Goal: Use online tool/utility: Utilize a website feature to perform a specific function

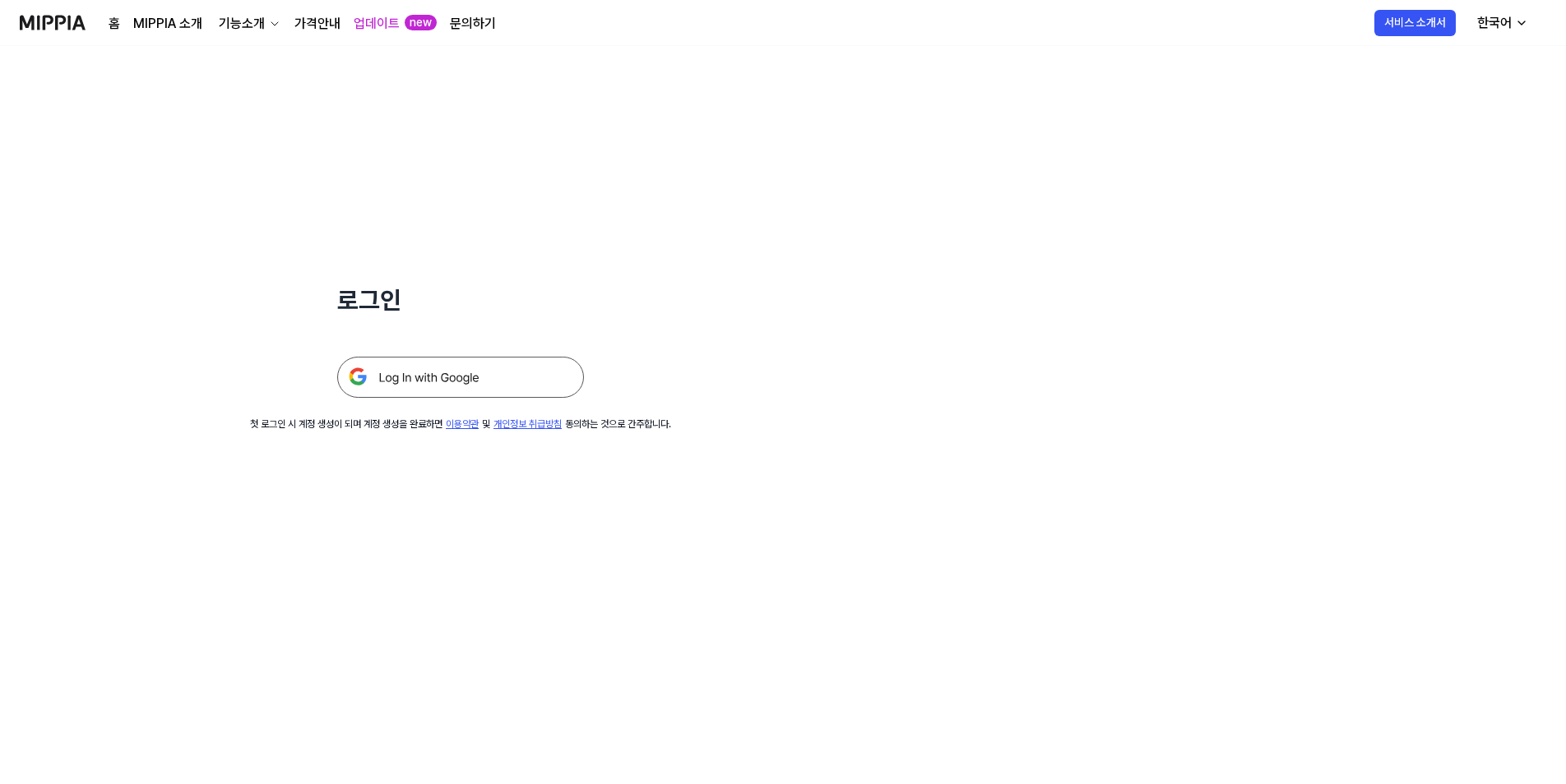
click at [490, 381] on img at bounding box center [460, 377] width 246 height 41
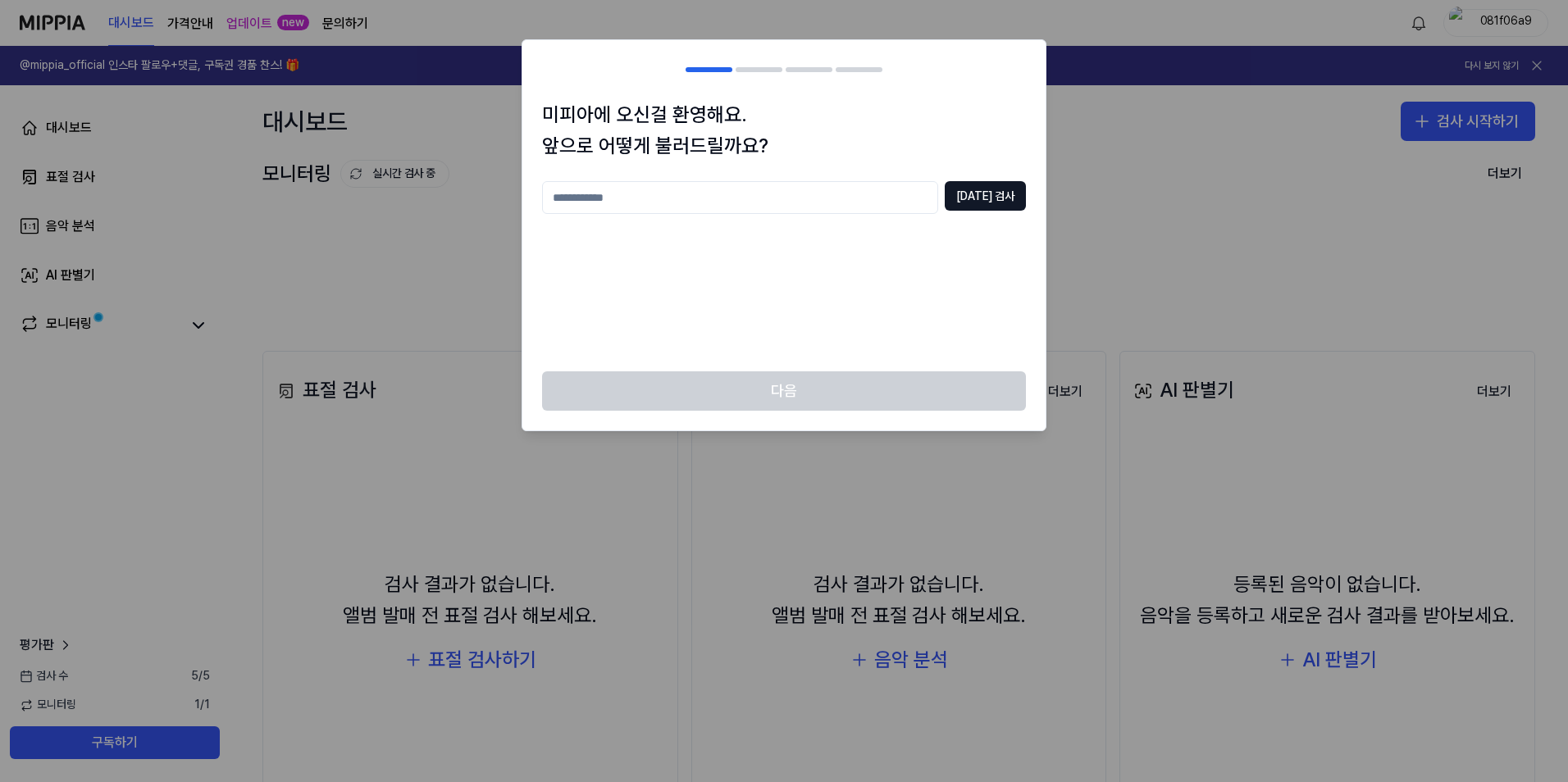
click at [643, 204] on input "text" at bounding box center [740, 196] width 396 height 32
type input "*"
type input "*****"
click at [988, 196] on button "중복 검사" at bounding box center [984, 196] width 82 height 29
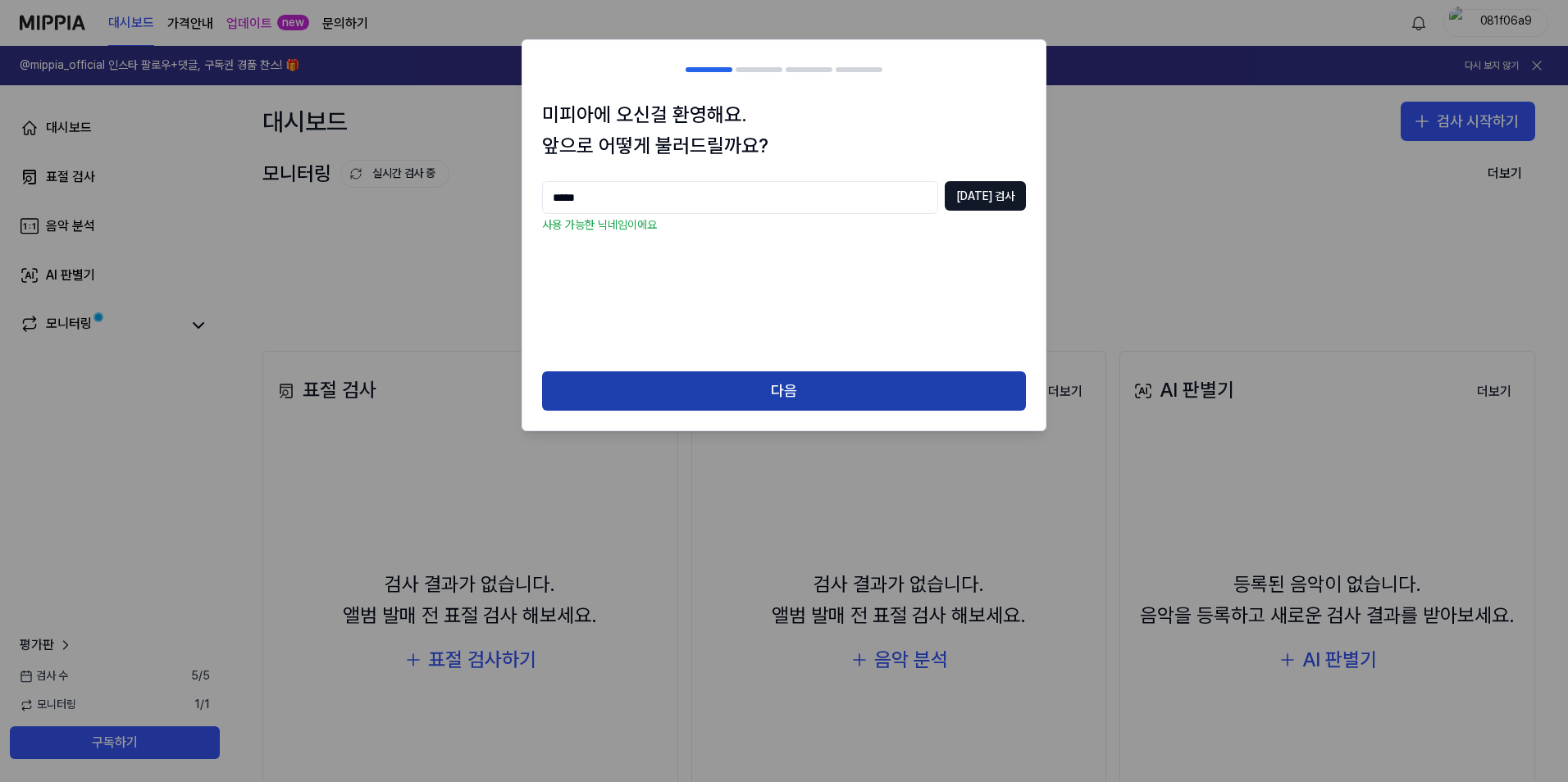
click at [780, 384] on button "다음" at bounding box center [784, 391] width 483 height 39
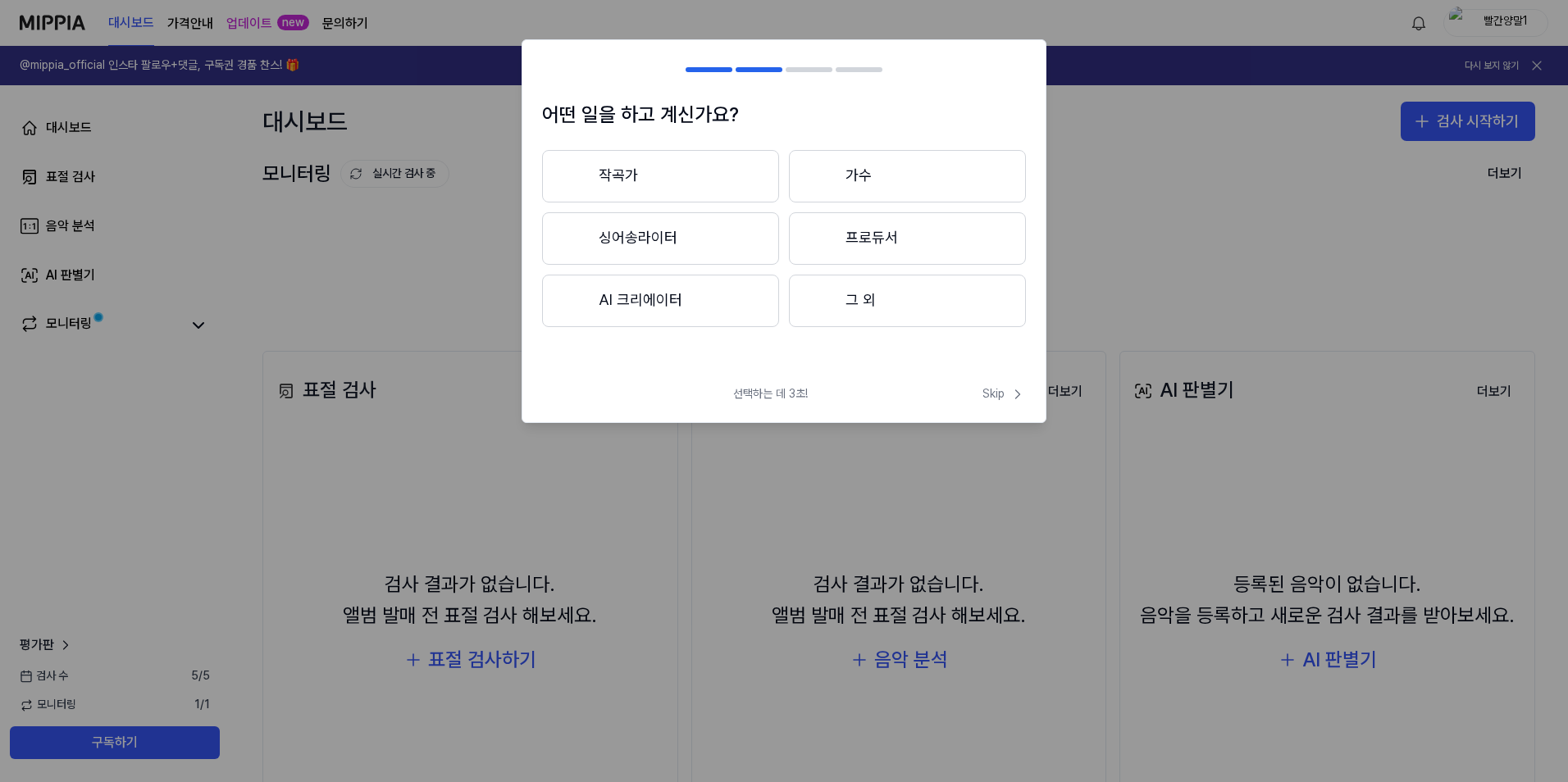
click at [648, 172] on button "작곡가" at bounding box center [660, 176] width 237 height 52
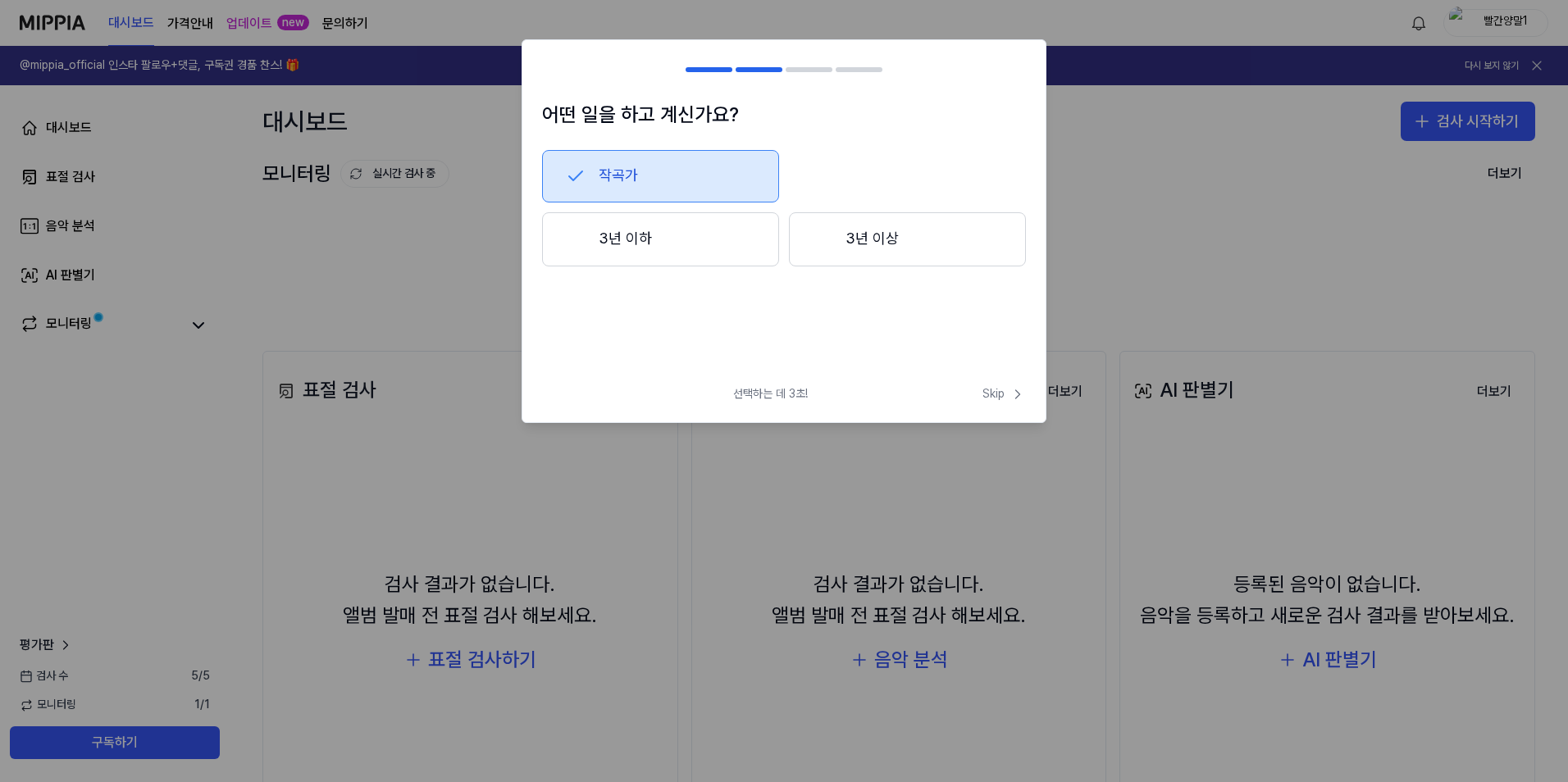
click at [853, 241] on button "3년 이상" at bounding box center [907, 239] width 237 height 54
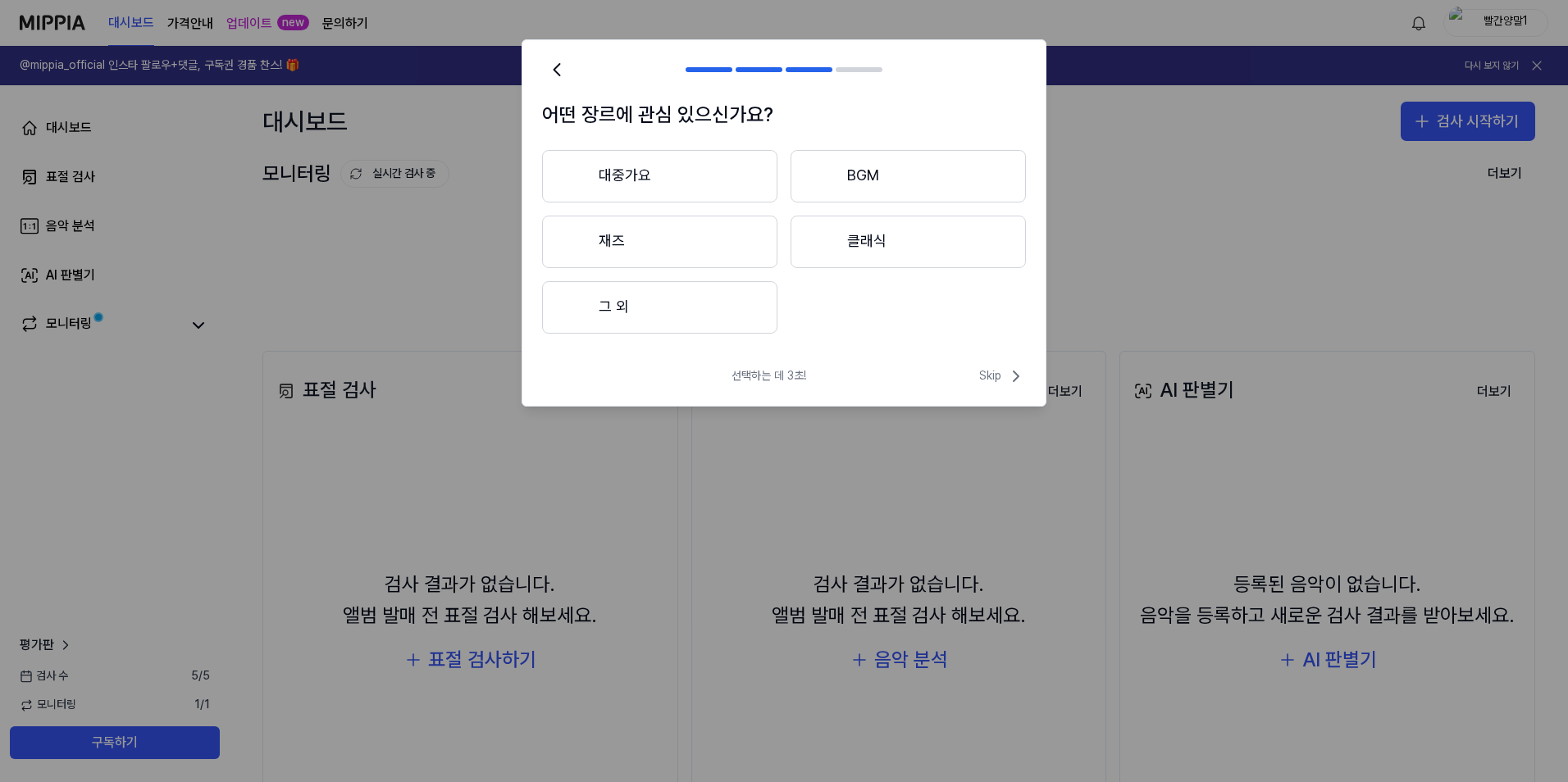
click at [637, 174] on button "대중가요" at bounding box center [660, 176] width 236 height 52
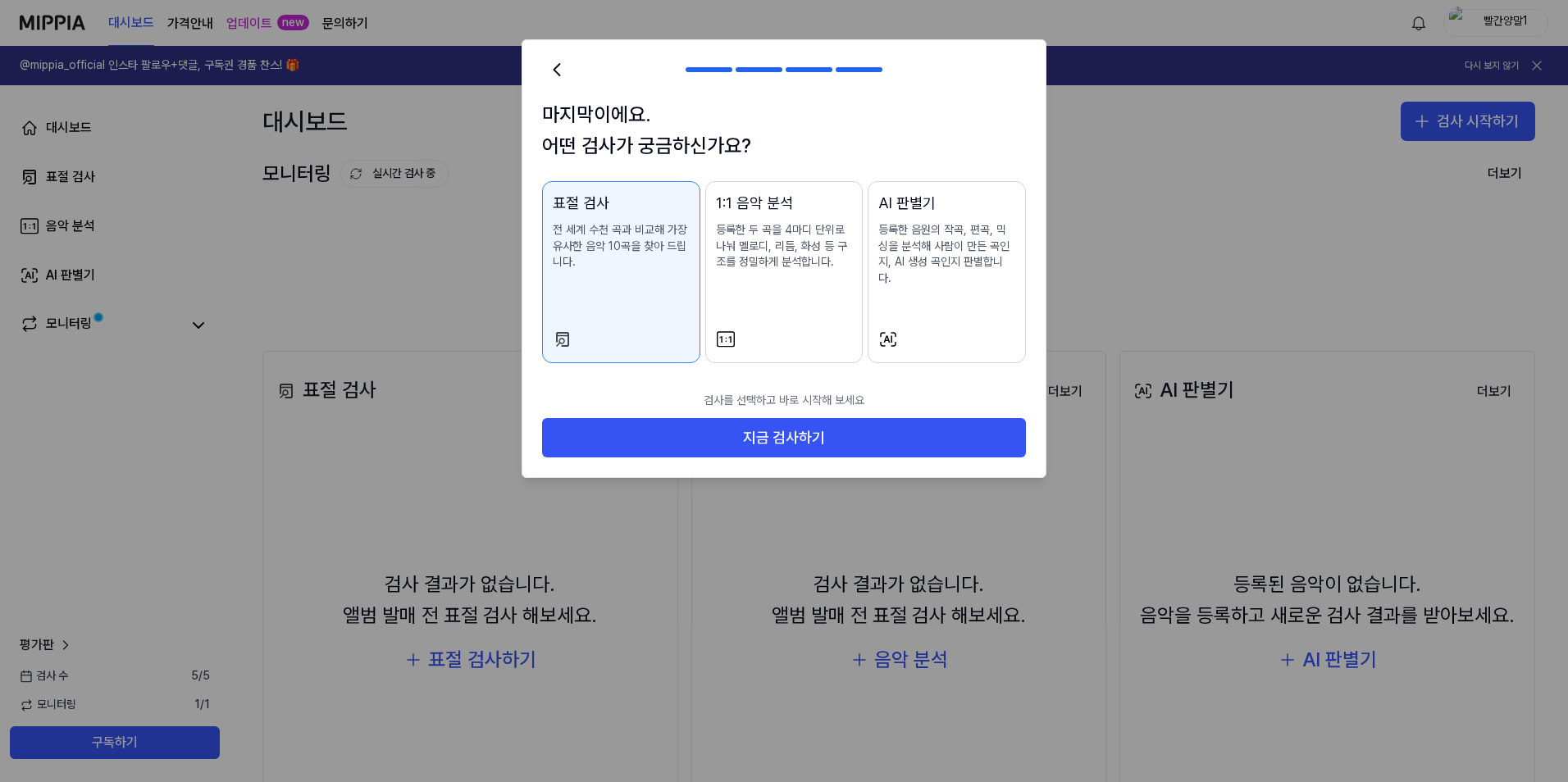
click at [922, 273] on div "AI 판별기 등록한 음원의 작곡, 편곡, 믹싱을 분석해 사람이 만든 곡인지, AI 생성 곡인지 판별합니다." at bounding box center [946, 254] width 137 height 127
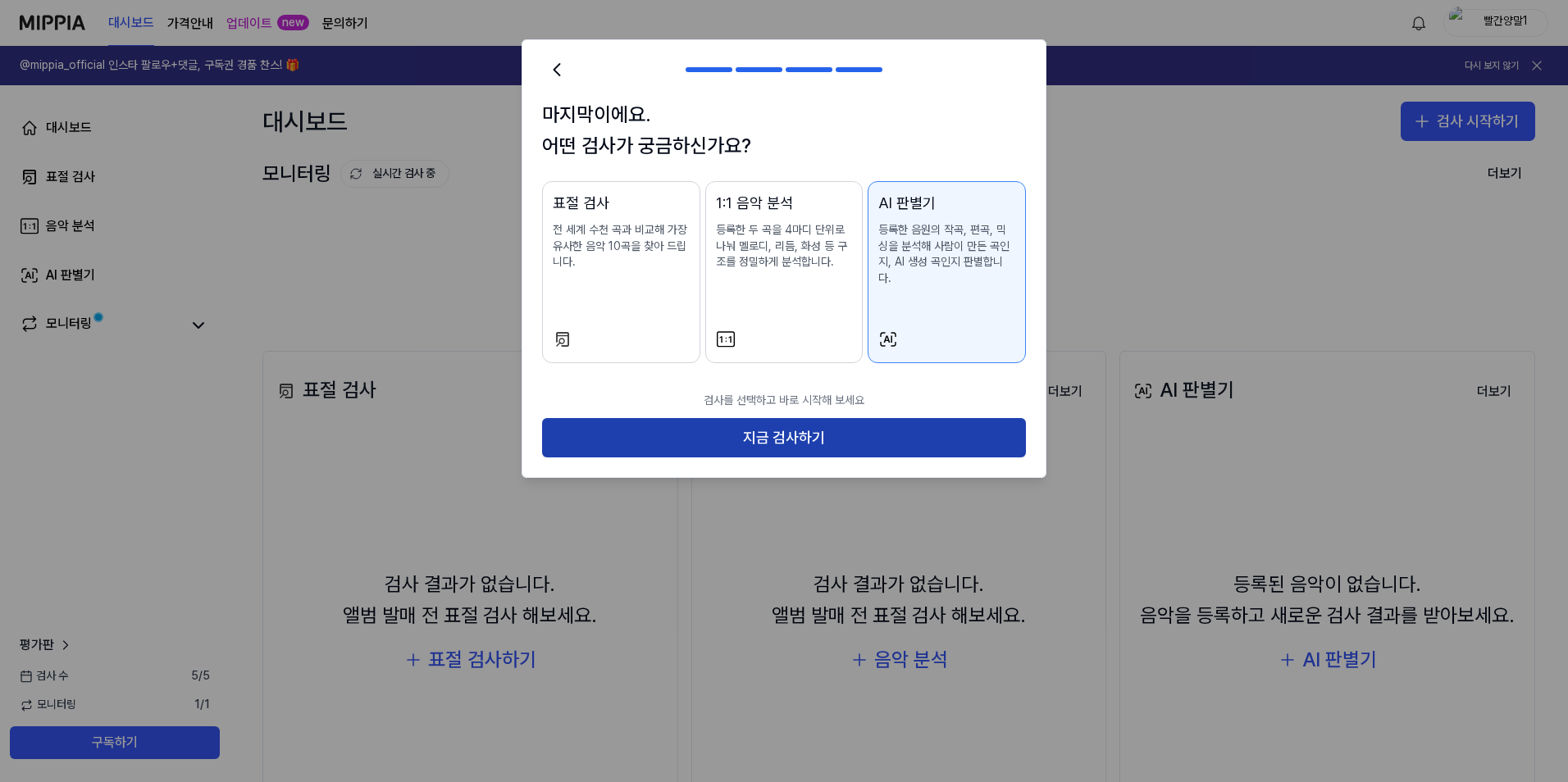
click at [796, 419] on button "지금 검사하기" at bounding box center [784, 438] width 483 height 39
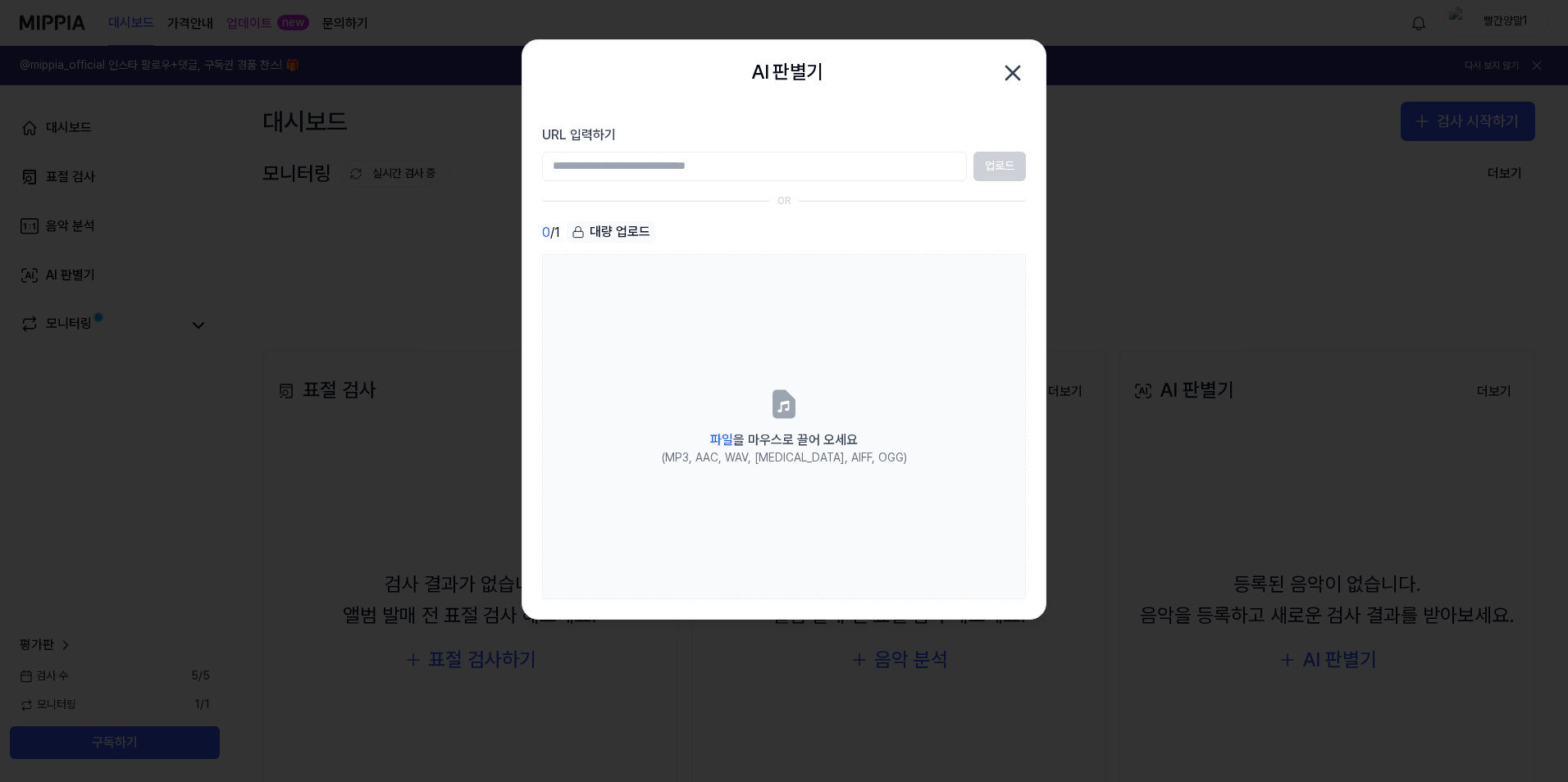
click at [1013, 72] on icon "button" at bounding box center [1012, 73] width 13 height 13
